Goal: Information Seeking & Learning: Learn about a topic

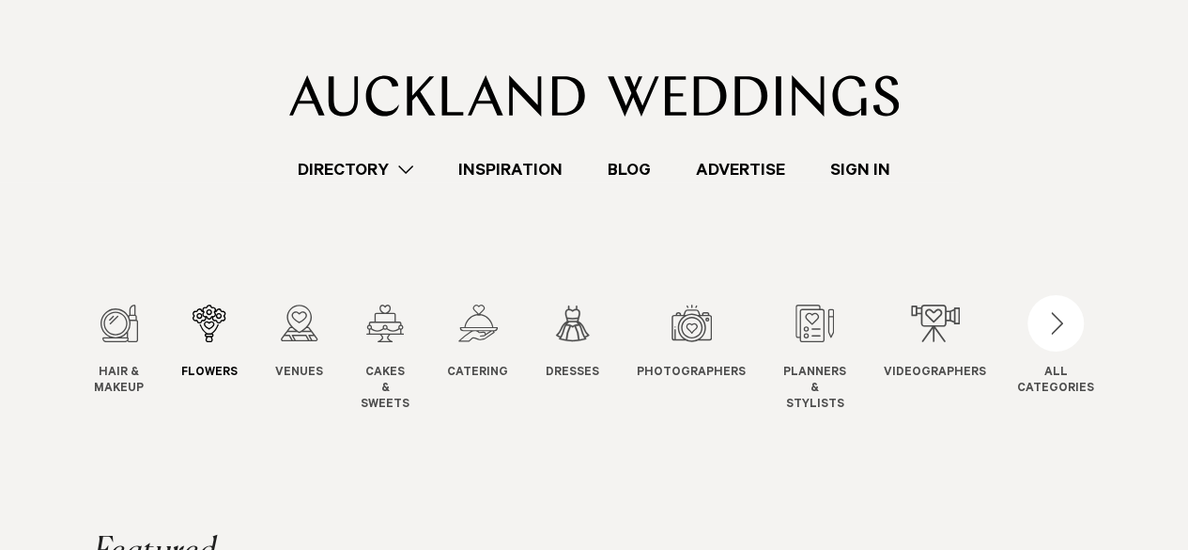
click at [209, 341] on div "2 / 12" at bounding box center [209, 323] width 56 height 38
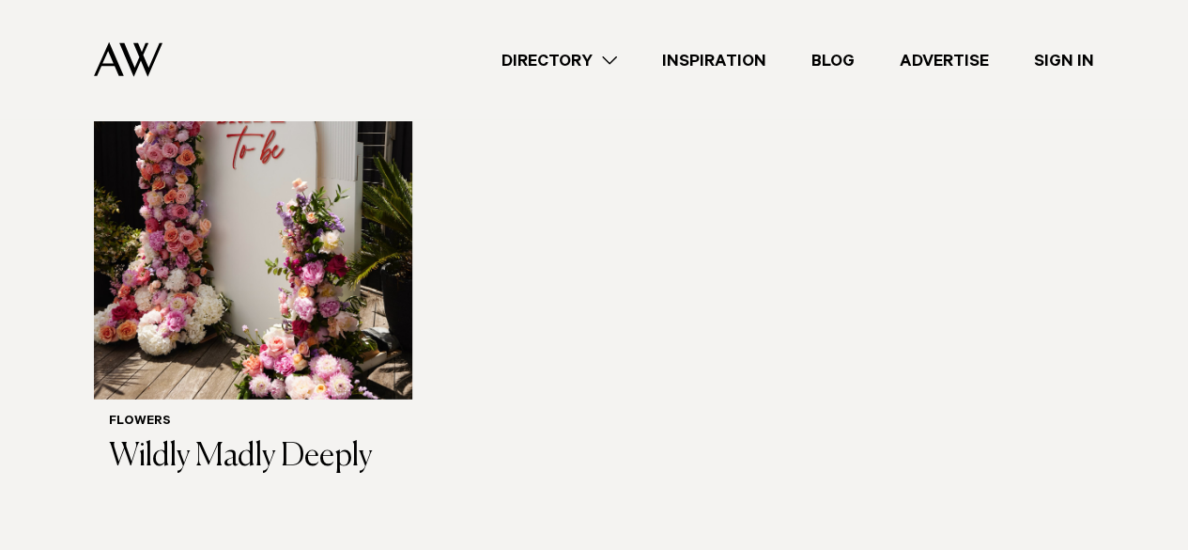
scroll to position [2580, 0]
click at [312, 452] on h3 "Wildly Madly Deeply" at bounding box center [253, 456] width 288 height 39
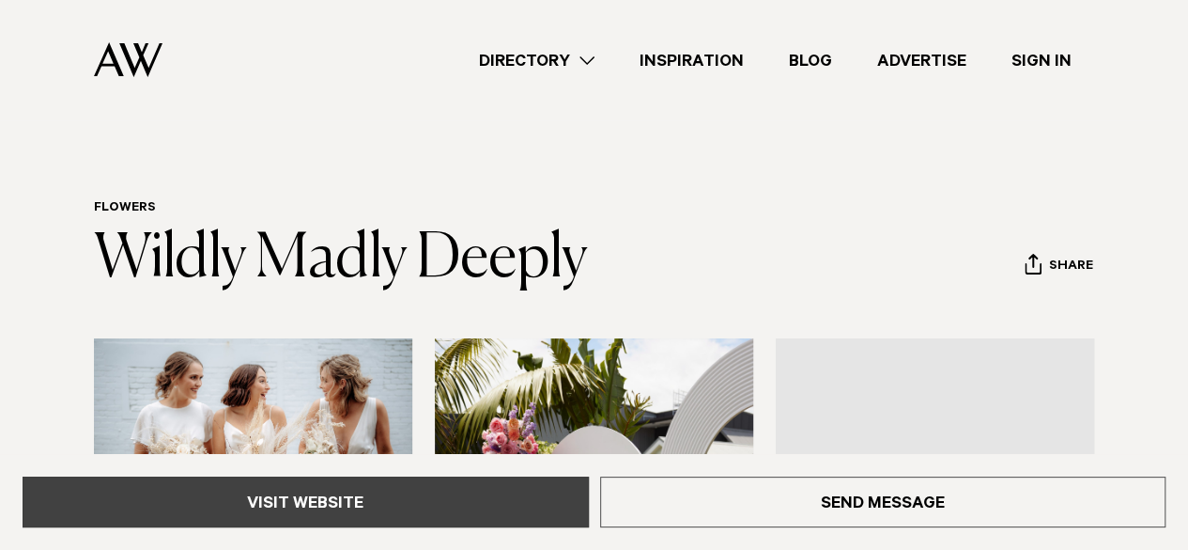
click at [279, 510] on link "Visit Website" at bounding box center [306, 501] width 566 height 51
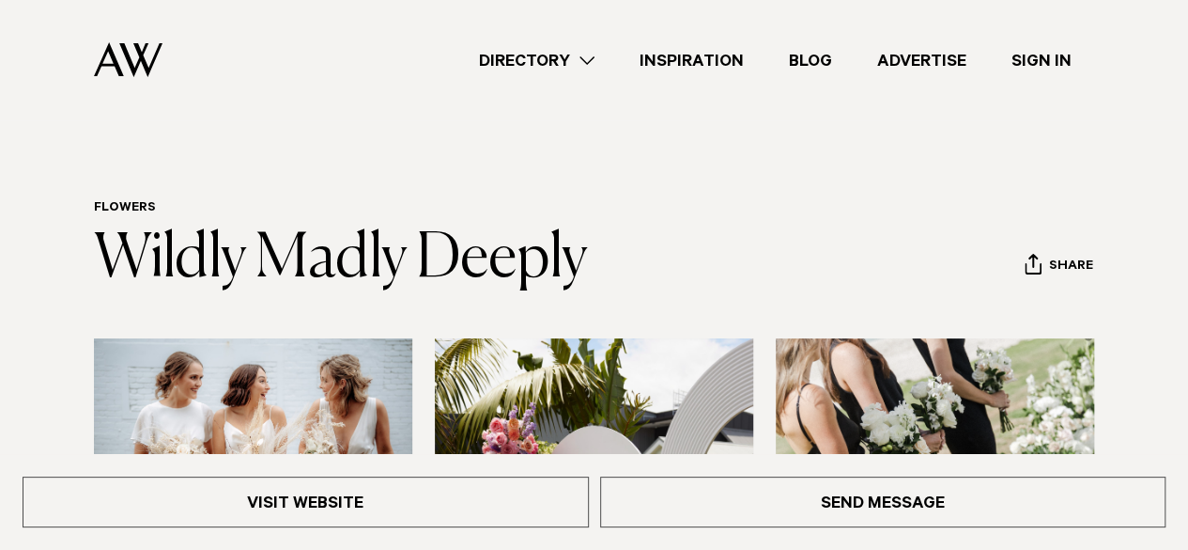
click at [555, 70] on link "Directory" at bounding box center [537, 60] width 161 height 25
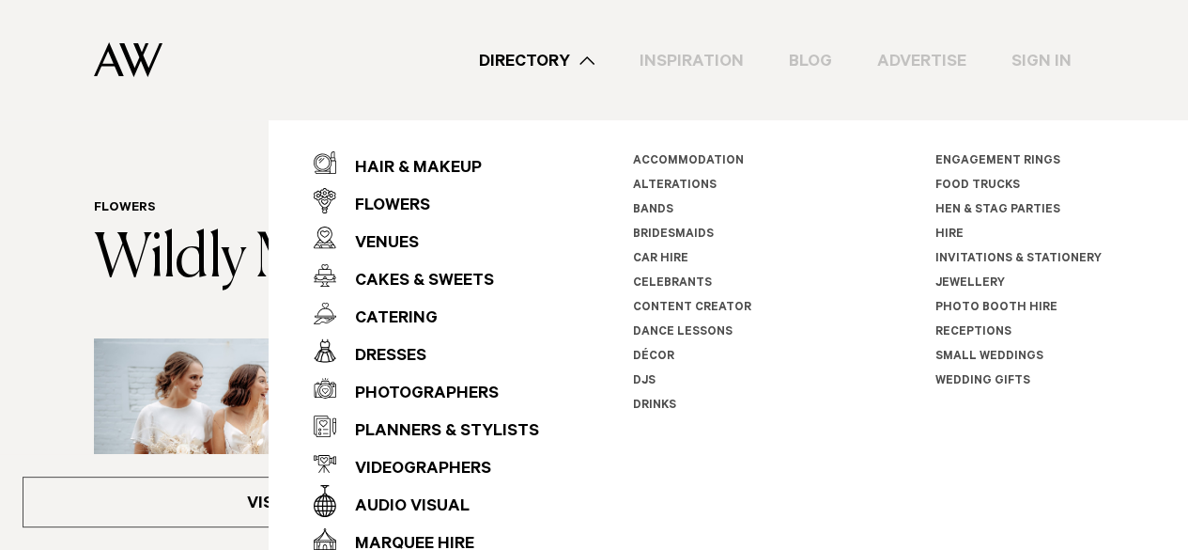
click at [637, 354] on link "Décor" at bounding box center [653, 356] width 41 height 13
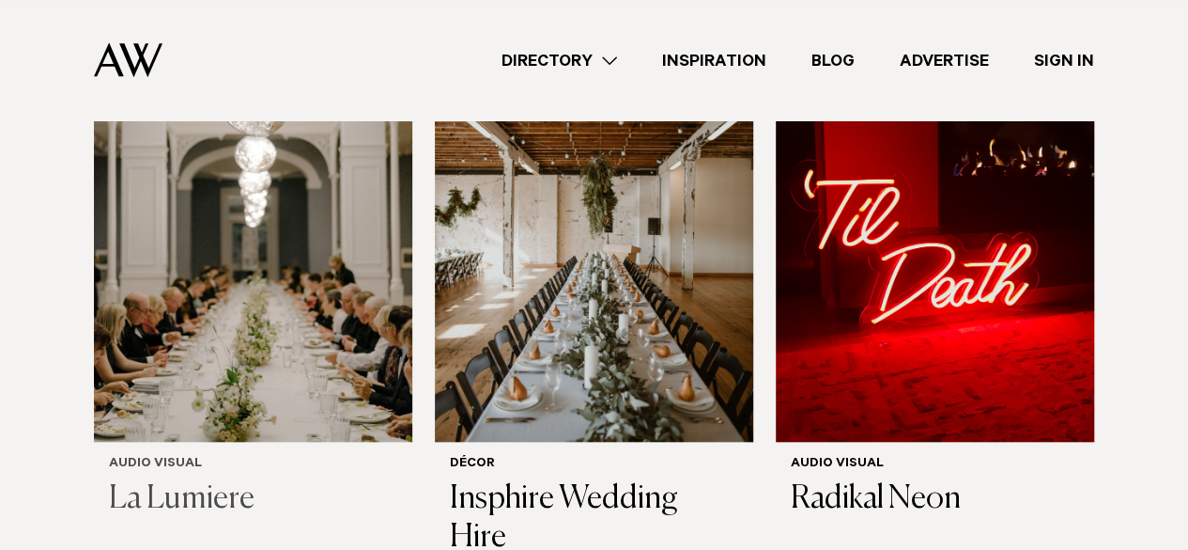
scroll to position [740, 0]
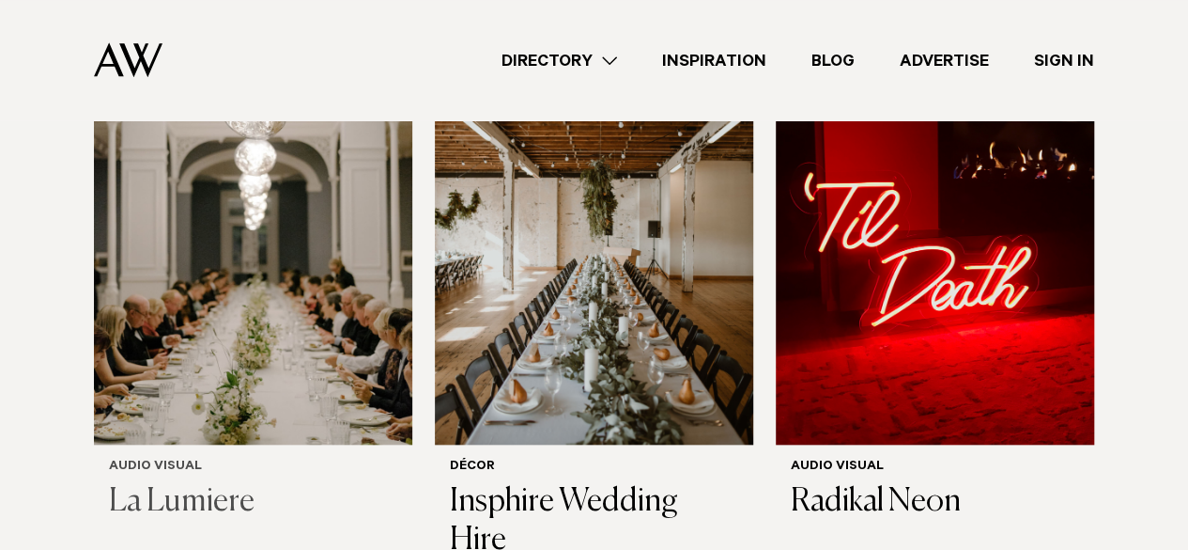
click at [288, 302] on img at bounding box center [253, 231] width 318 height 427
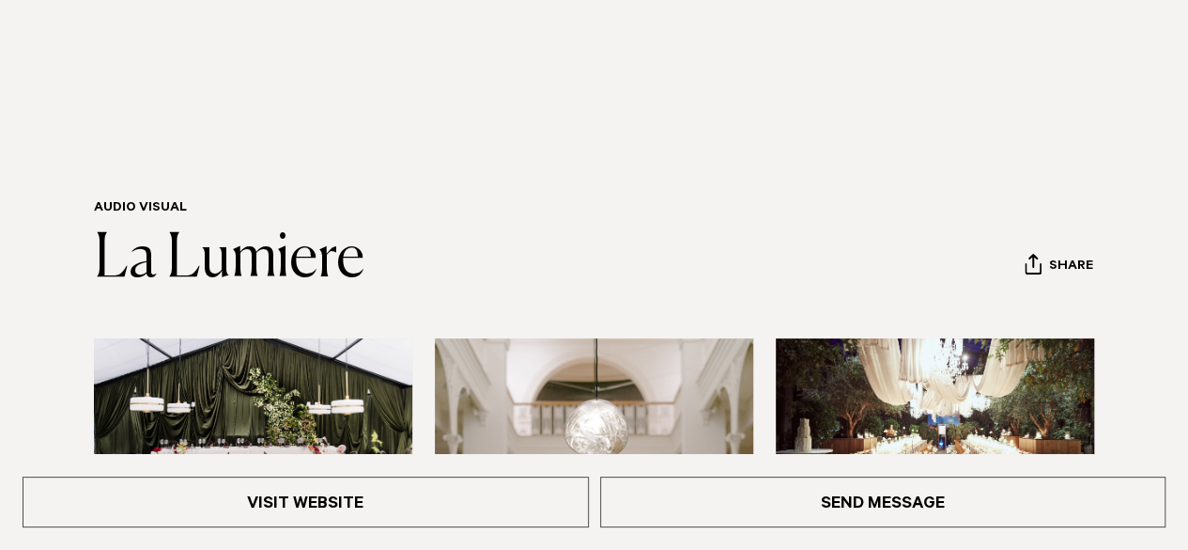
scroll to position [241, 0]
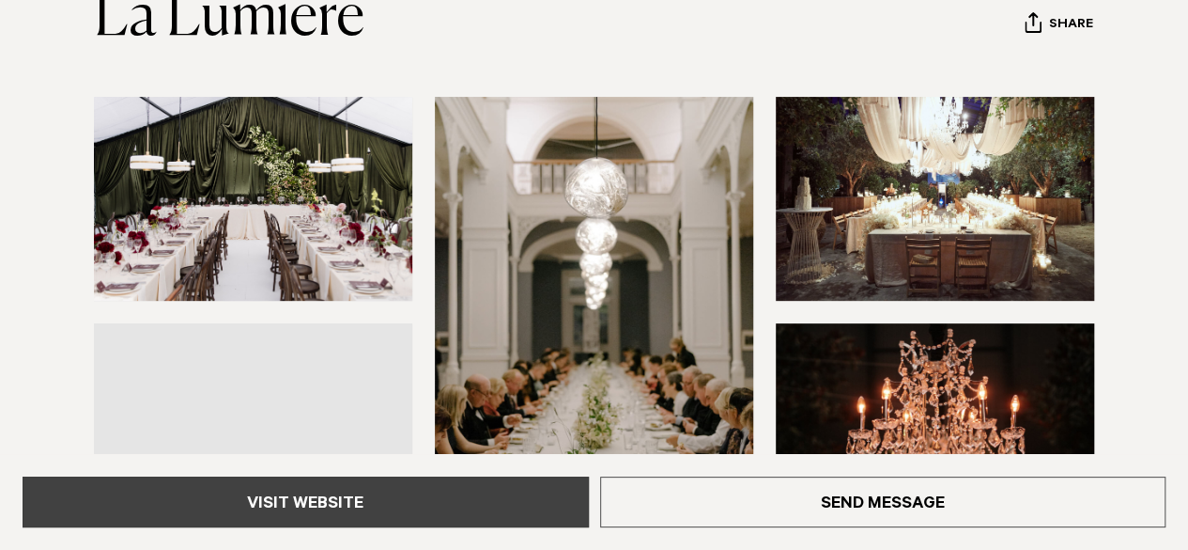
click at [344, 514] on link "Visit Website" at bounding box center [306, 501] width 566 height 51
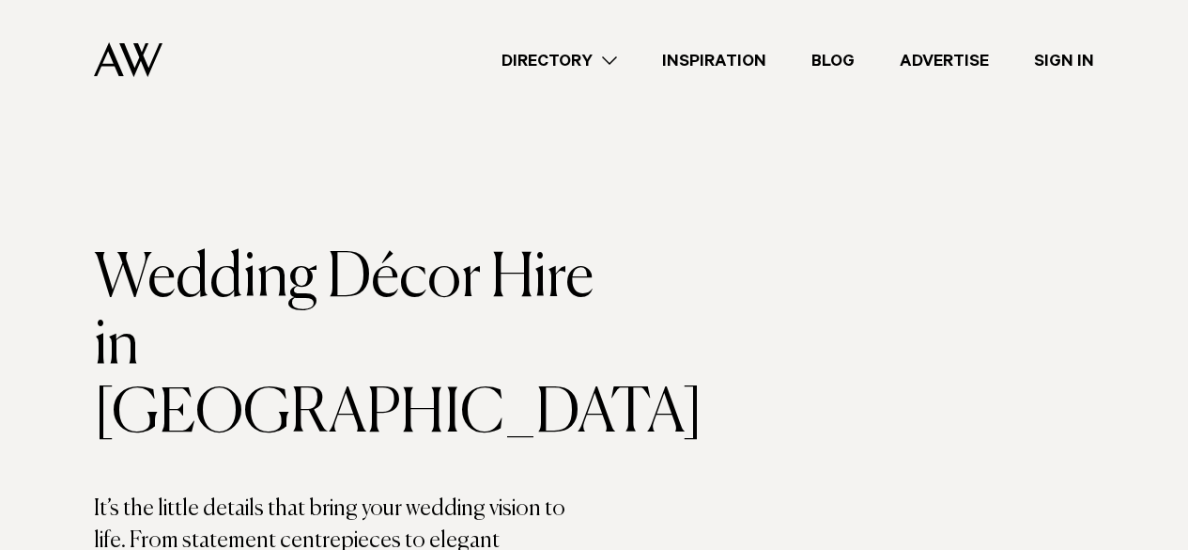
scroll to position [740, 0]
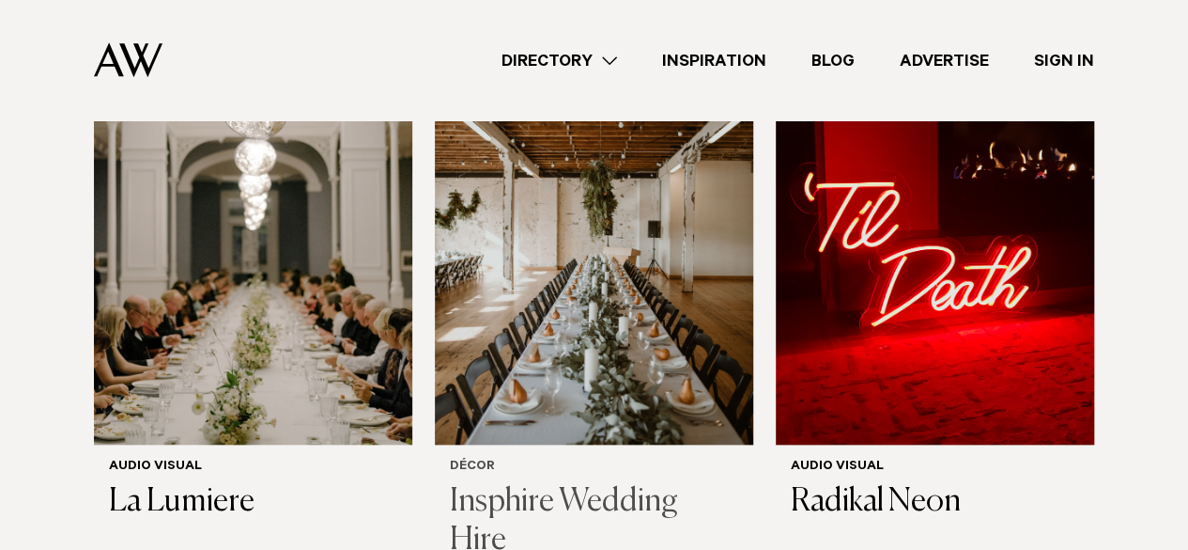
click at [675, 258] on img at bounding box center [594, 231] width 318 height 427
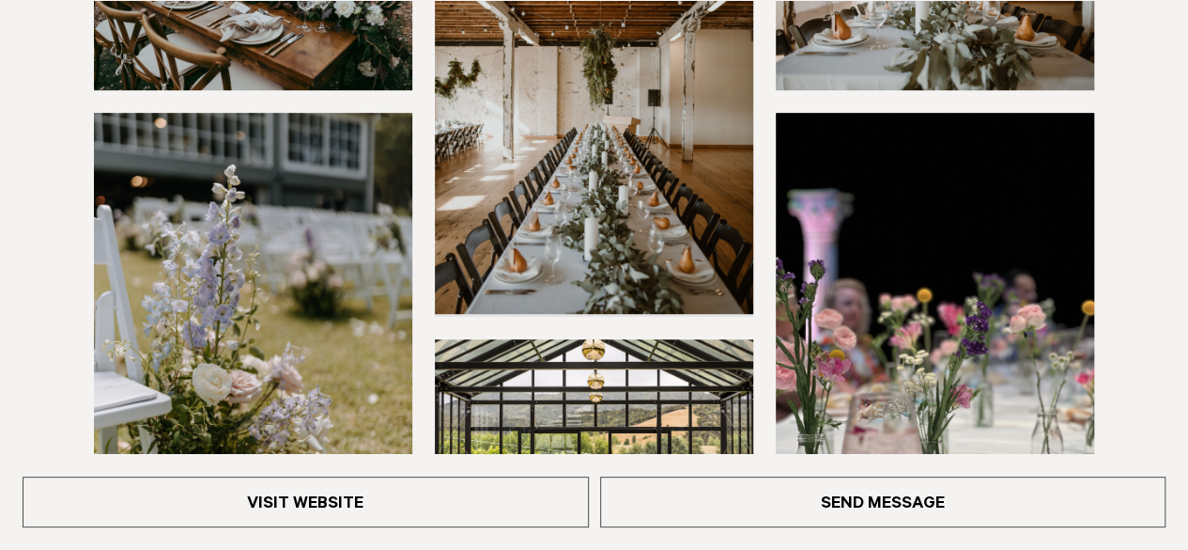
scroll to position [453, 0]
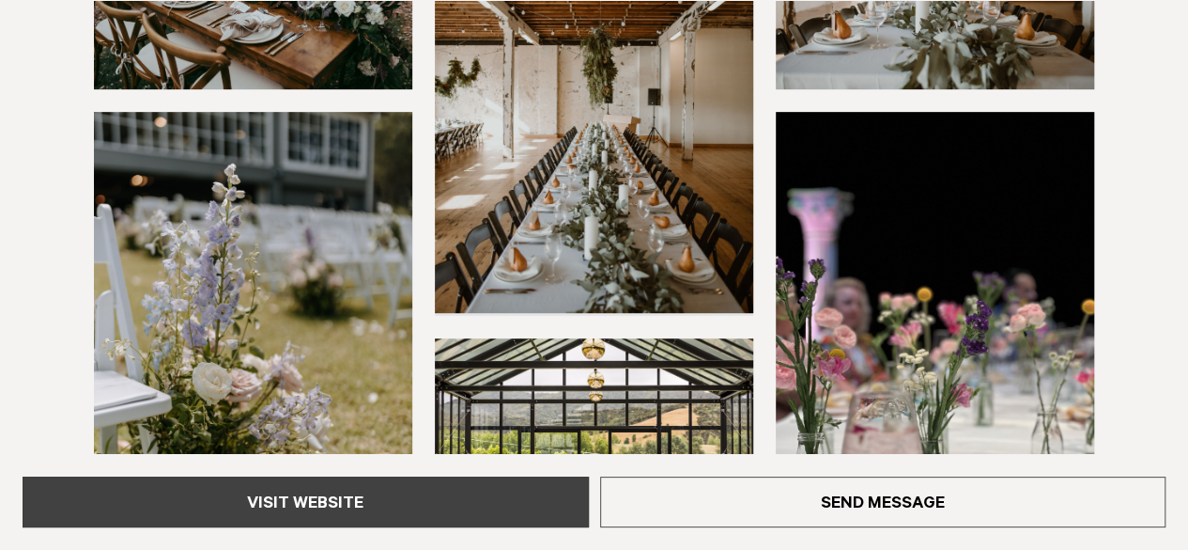
click at [289, 520] on link "Visit Website" at bounding box center [306, 501] width 566 height 51
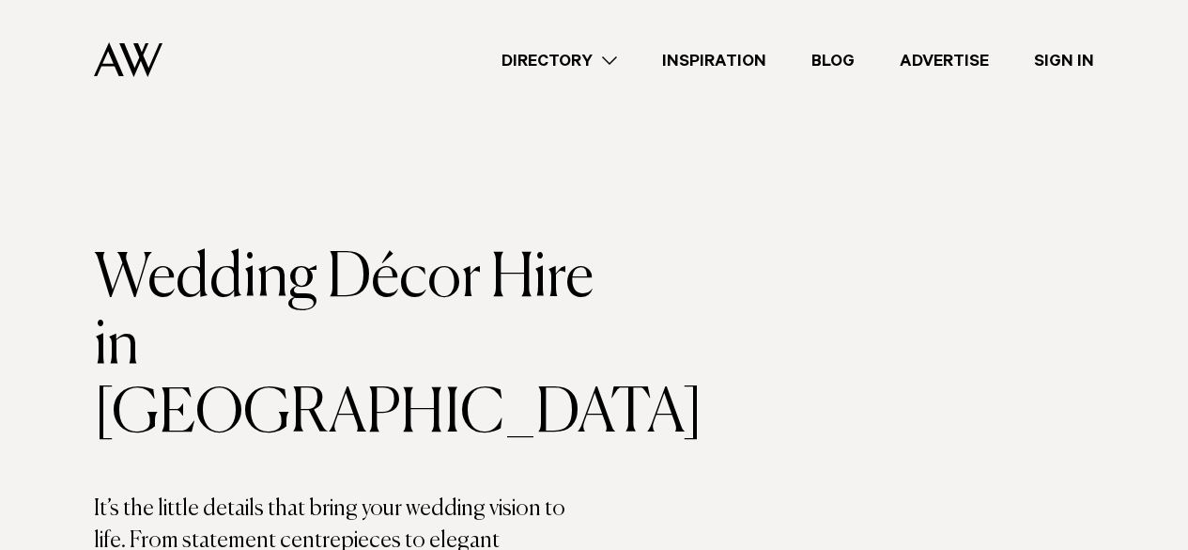
scroll to position [740, 0]
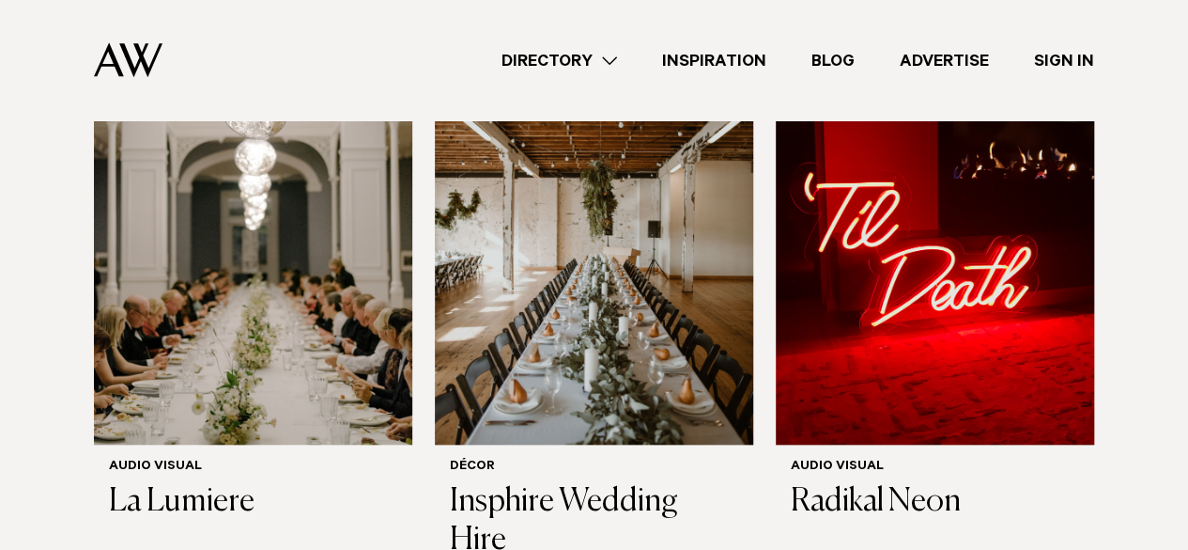
click at [579, 56] on link "Directory" at bounding box center [559, 60] width 161 height 25
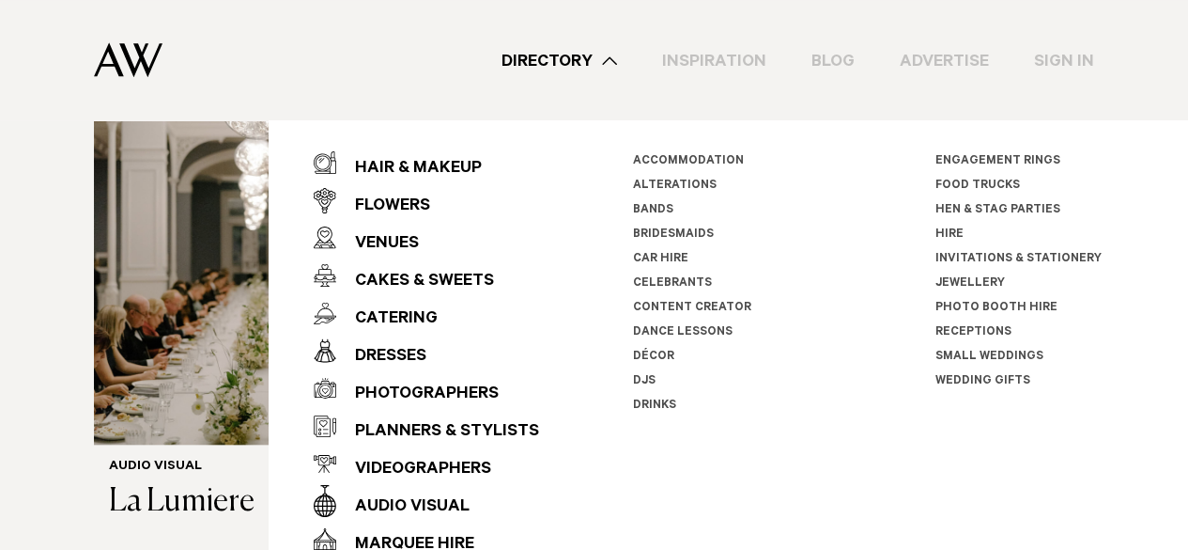
click at [641, 379] on link "DJs" at bounding box center [644, 381] width 23 height 13
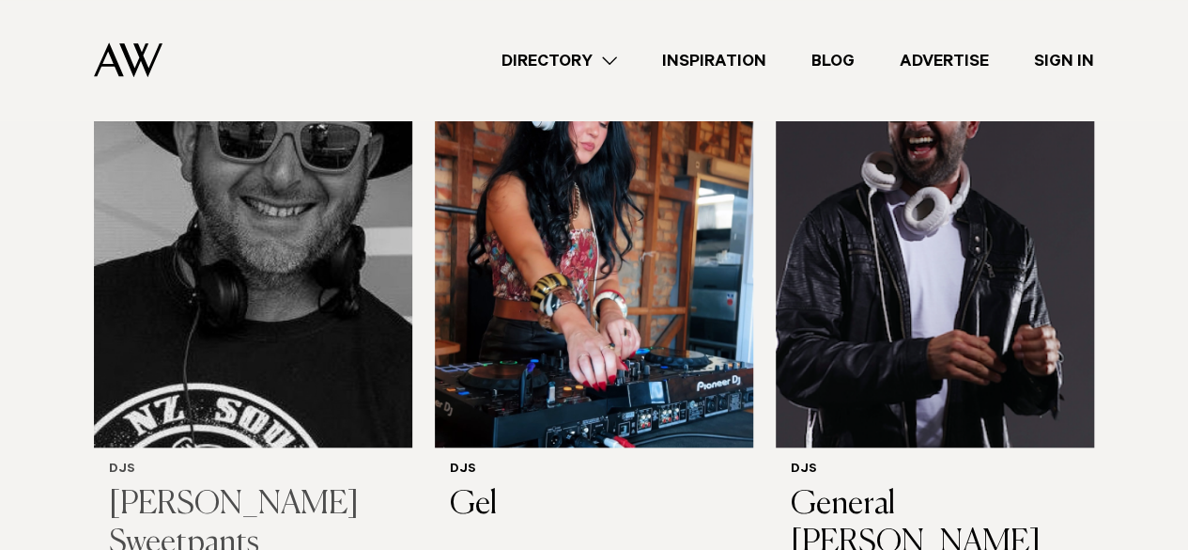
click at [237, 324] on img at bounding box center [253, 234] width 318 height 427
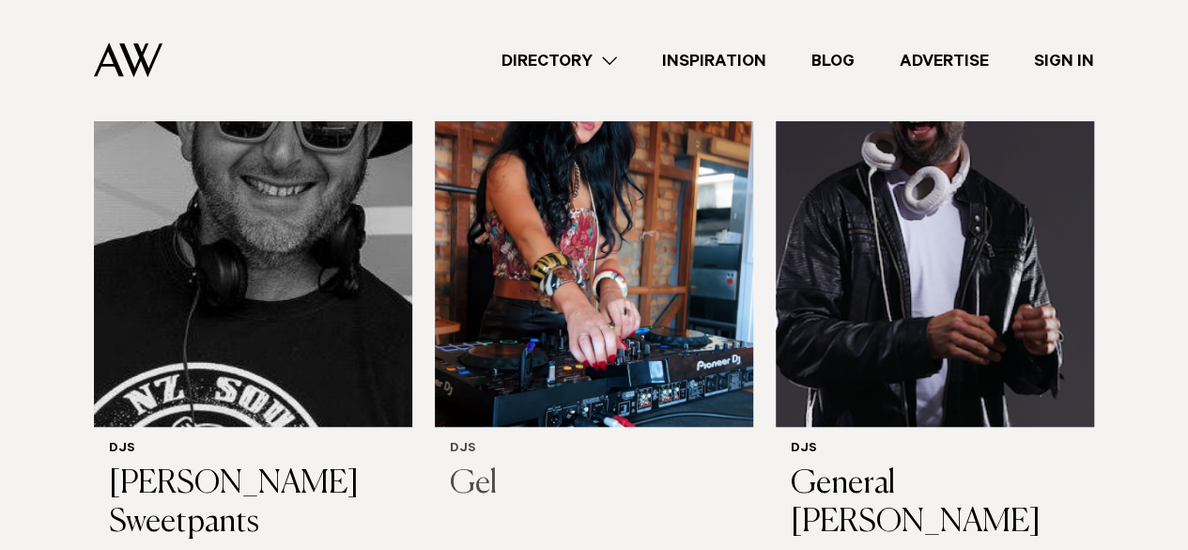
scroll to position [692, 0]
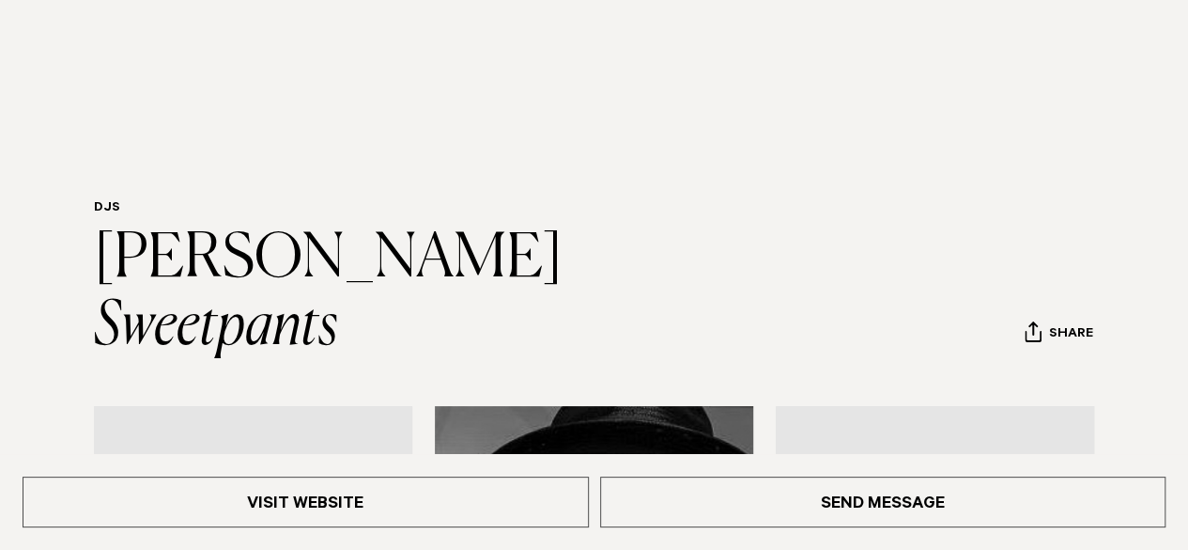
scroll to position [355, 0]
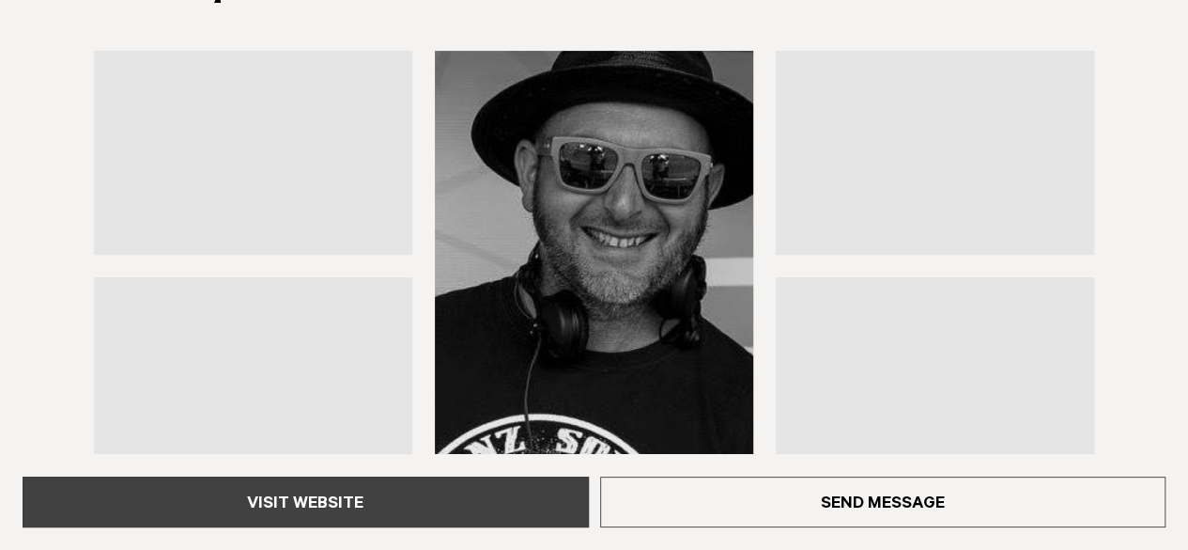
click at [470, 493] on link "Visit Website" at bounding box center [306, 501] width 566 height 51
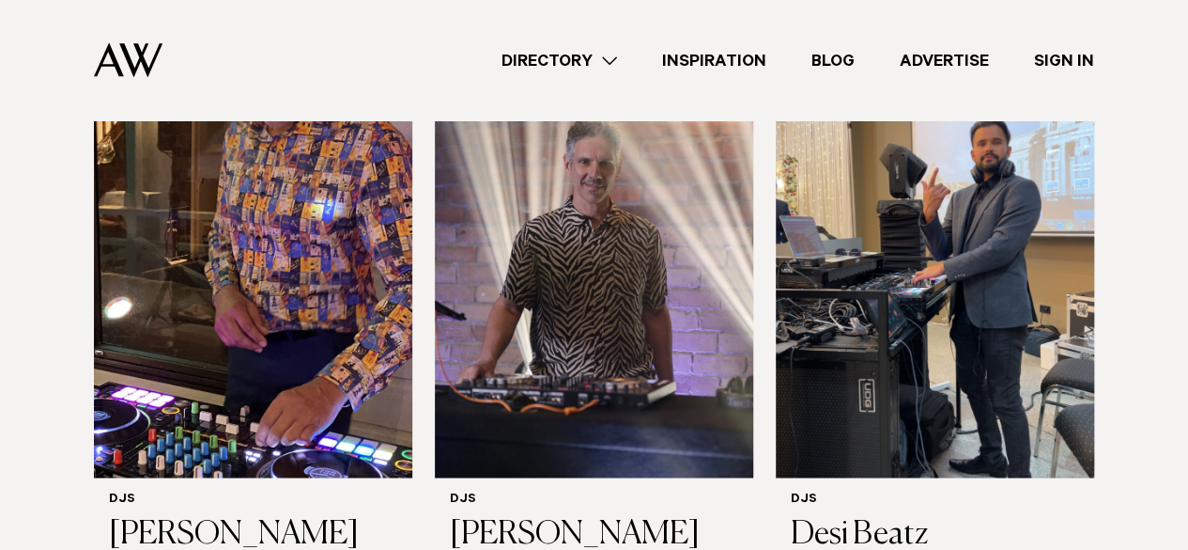
scroll to position [1248, 0]
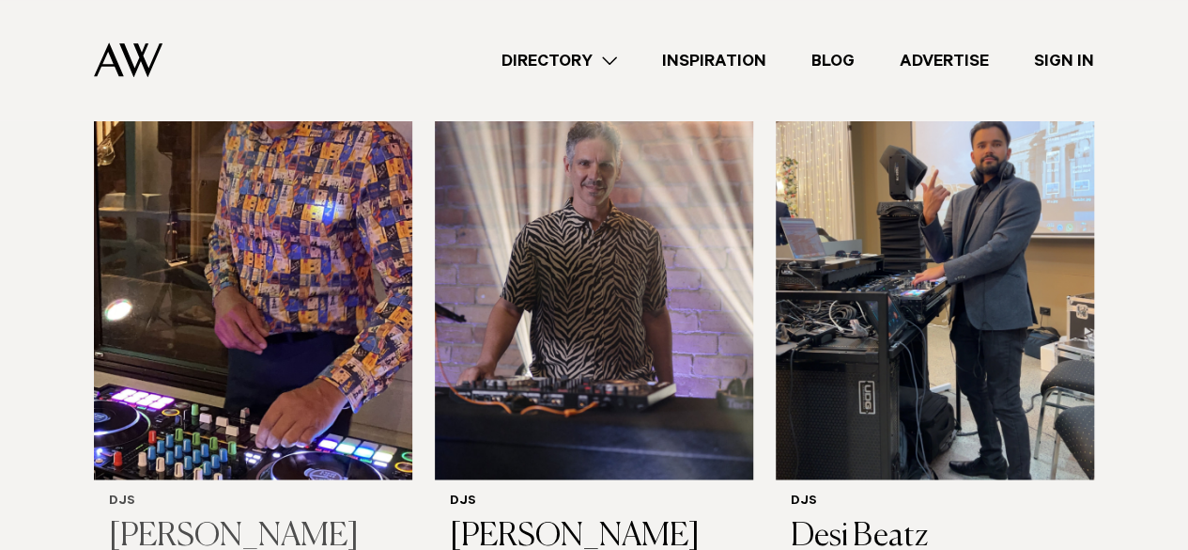
click at [287, 517] on h3 "[PERSON_NAME]" at bounding box center [253, 536] width 288 height 39
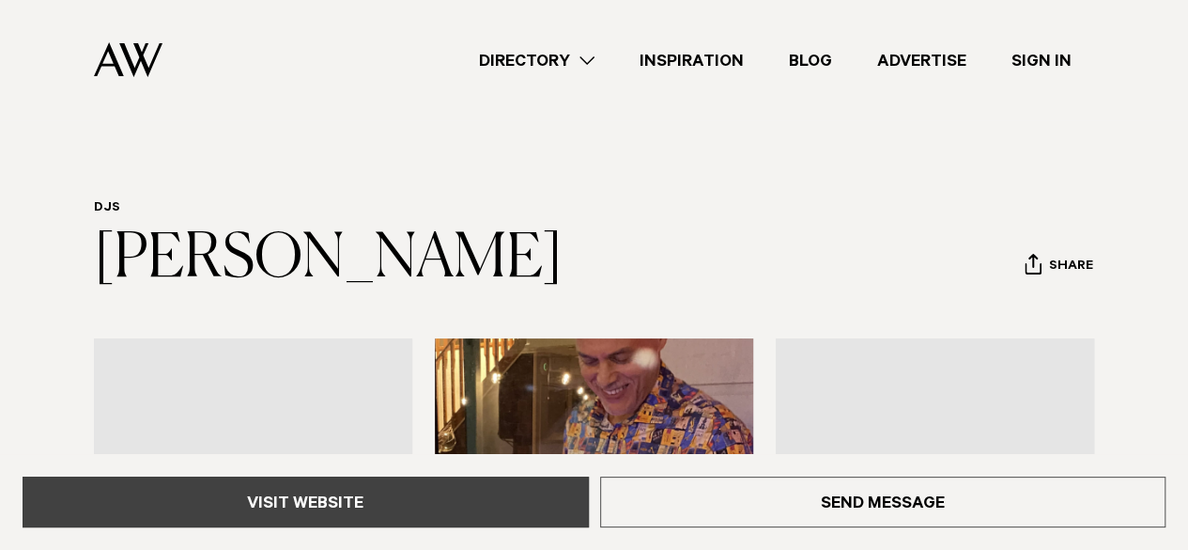
click at [371, 504] on link "Visit Website" at bounding box center [306, 501] width 566 height 51
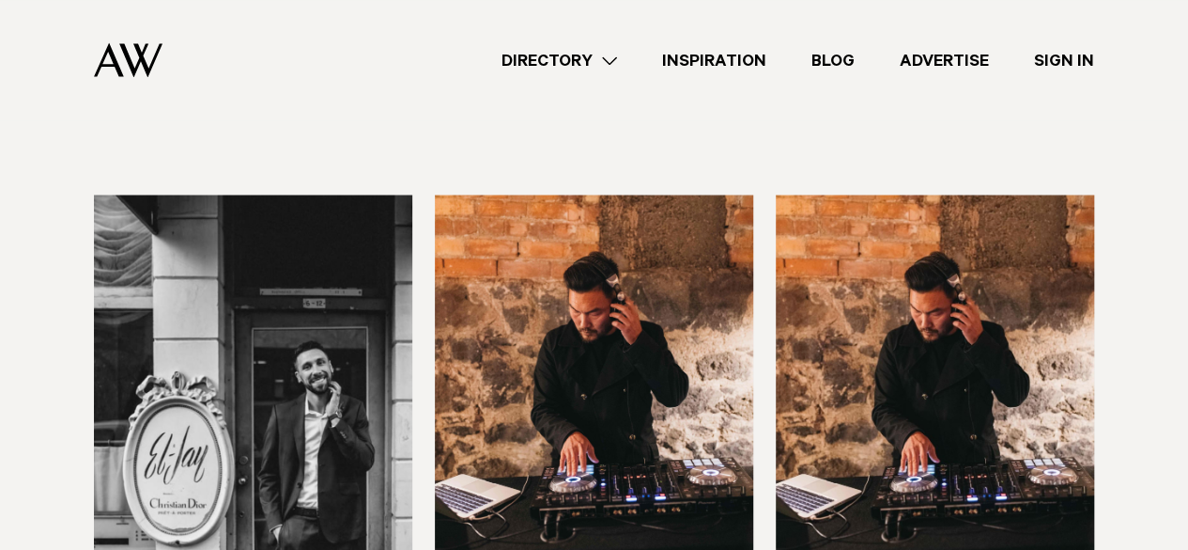
scroll to position [1676, 0]
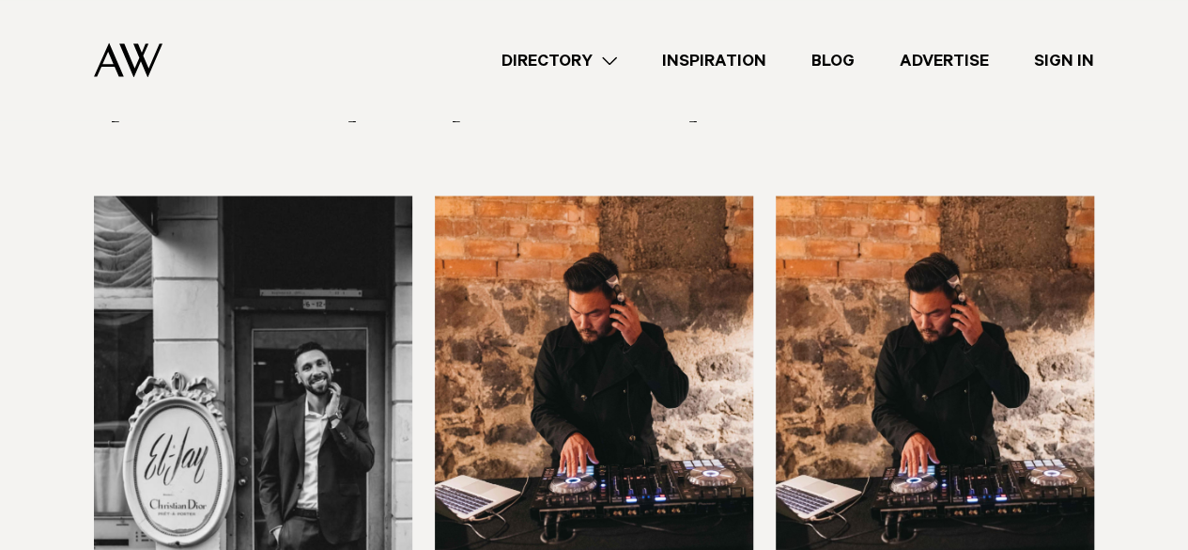
click at [831, 313] on img at bounding box center [935, 408] width 318 height 427
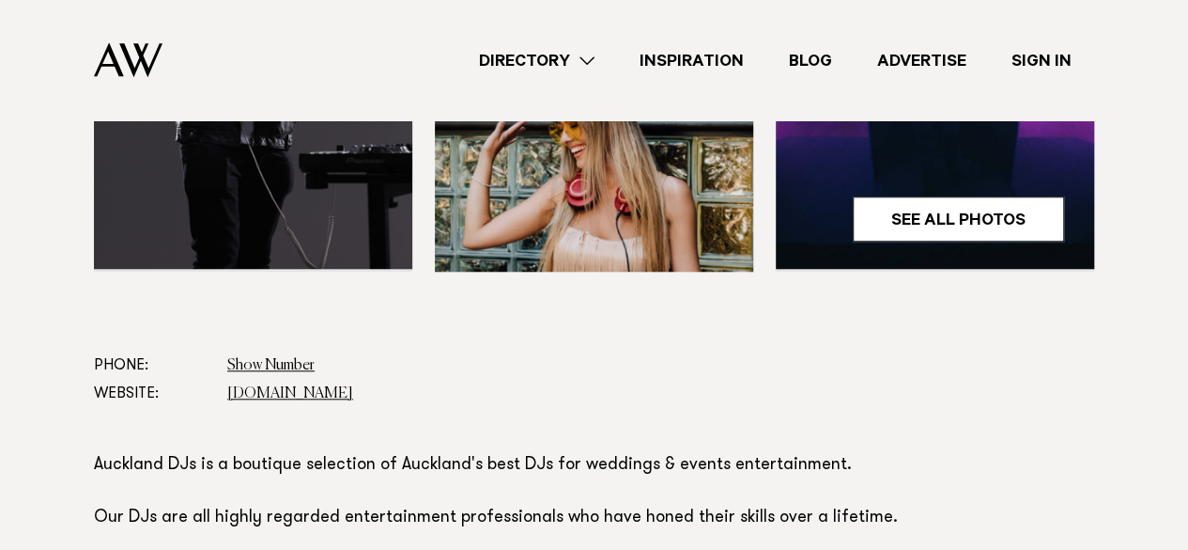
scroll to position [721, 0]
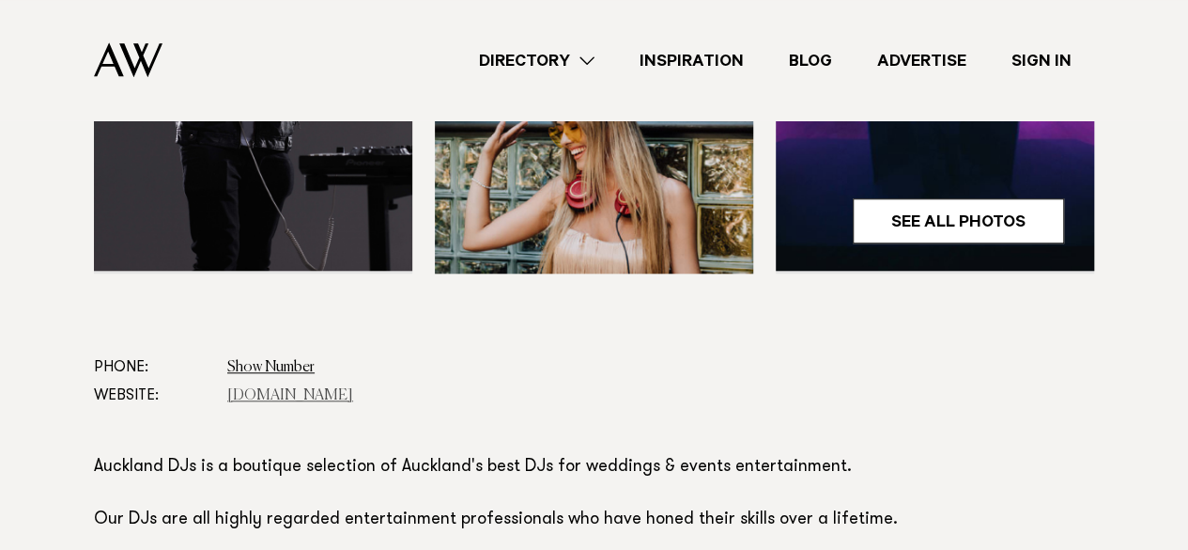
click at [285, 395] on link "[DOMAIN_NAME]" at bounding box center [290, 395] width 126 height 15
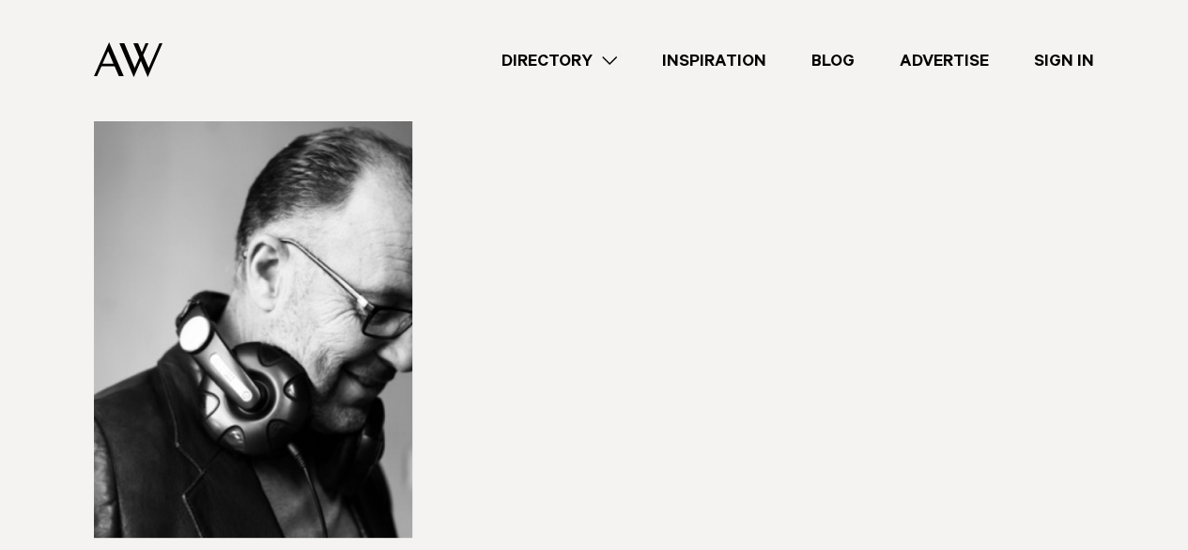
scroll to position [3592, 0]
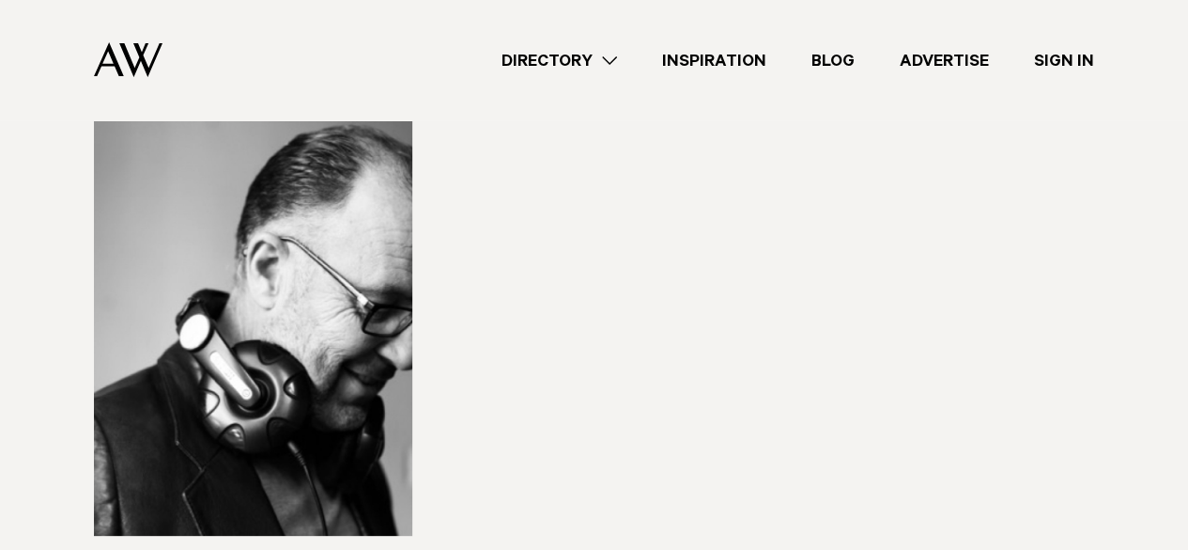
click at [580, 65] on link "Directory" at bounding box center [559, 60] width 161 height 25
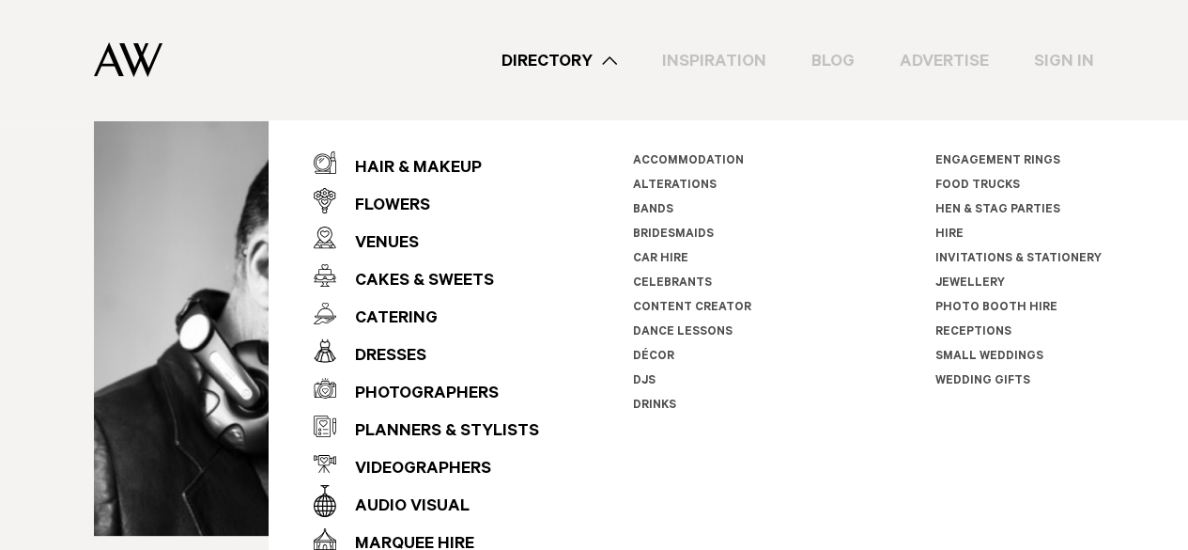
click at [940, 285] on link "Jewellery" at bounding box center [971, 283] width 70 height 13
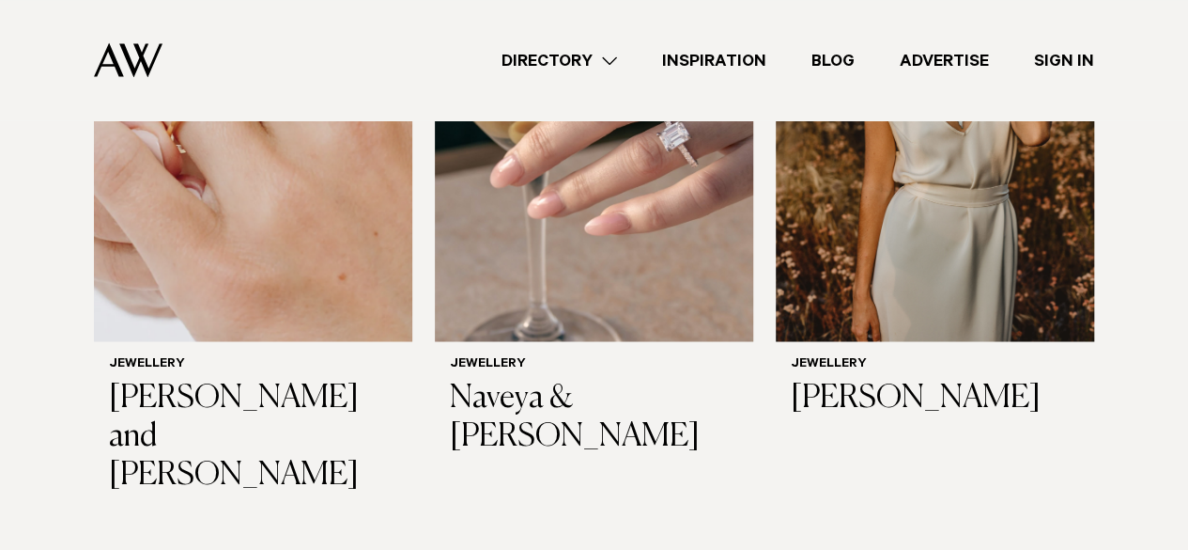
scroll to position [1453, 0]
click at [593, 53] on link "Directory" at bounding box center [559, 60] width 161 height 25
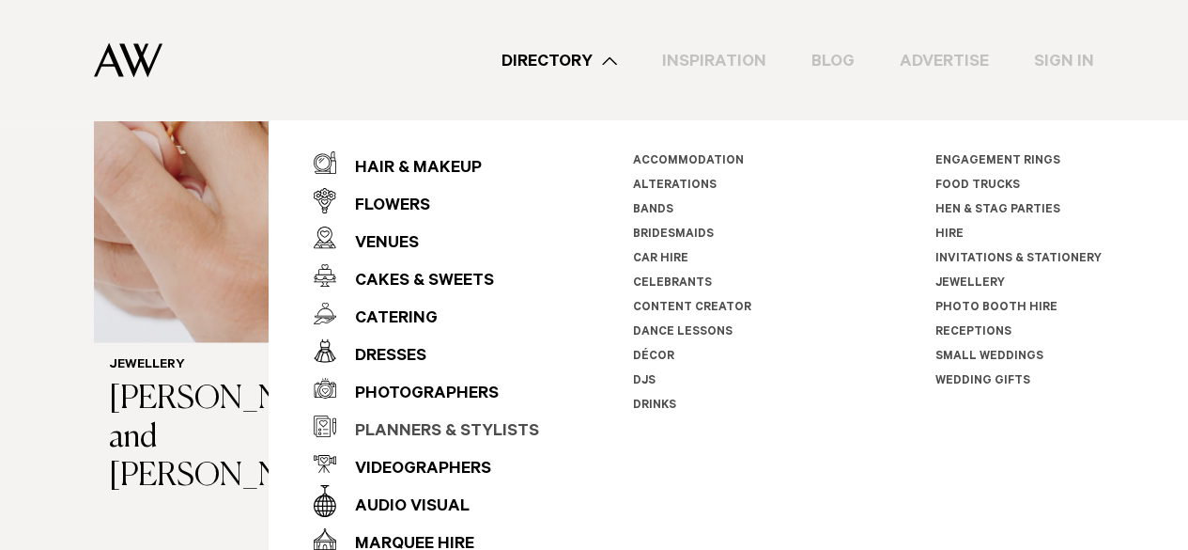
scroll to position [30, 0]
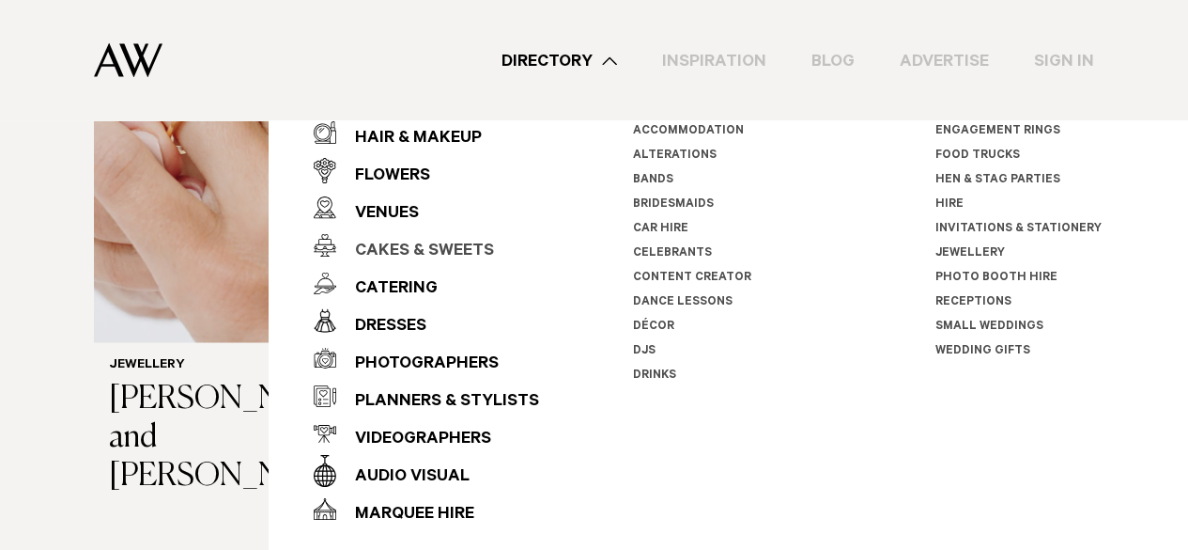
click at [395, 248] on div "Cakes & Sweets" at bounding box center [415, 252] width 158 height 38
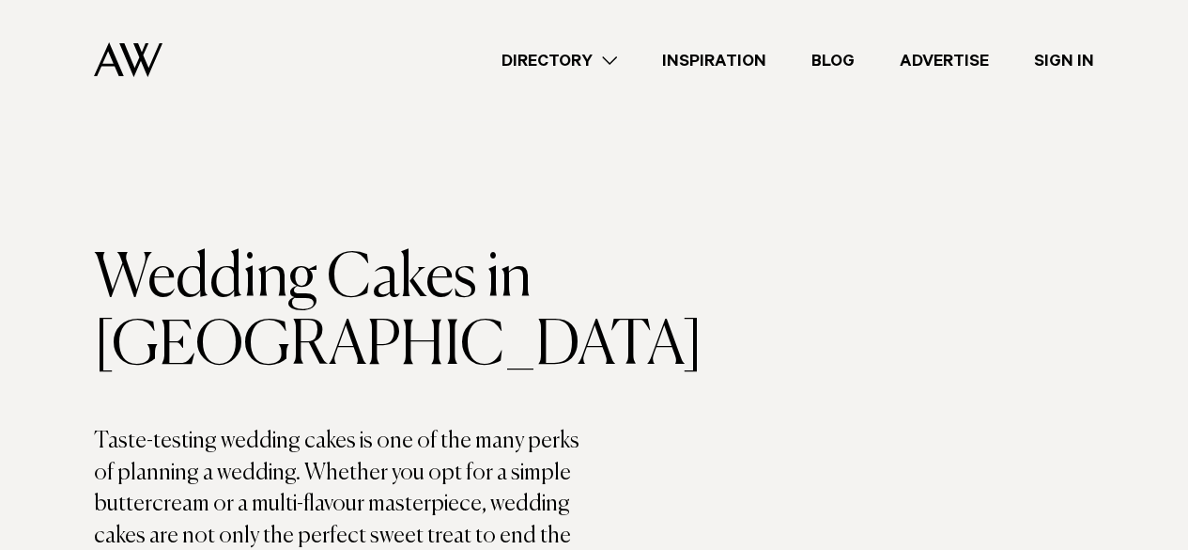
click at [550, 42] on div "Directory Hair & Makeup Flowers Venues Cakes & Sweets" at bounding box center [636, 60] width 917 height 120
click at [611, 63] on link "Directory" at bounding box center [559, 60] width 161 height 25
